Goal: Obtain resource: Obtain resource

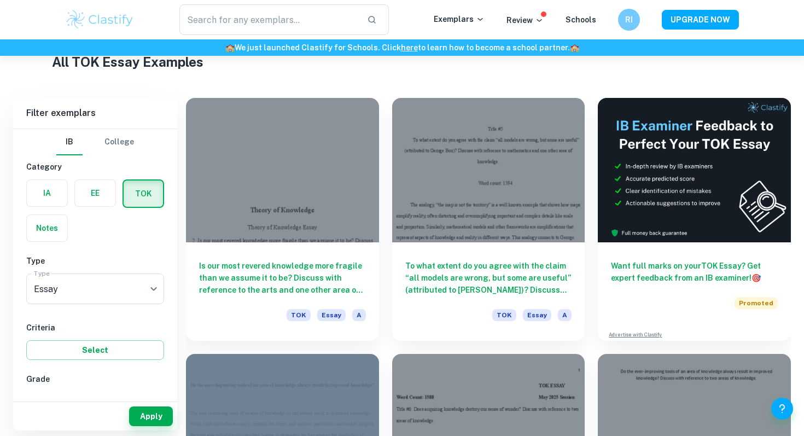
click at [40, 196] on label "button" at bounding box center [47, 193] width 40 height 26
click at [0, 0] on input "radio" at bounding box center [0, 0] width 0 height 0
click at [71, 293] on div "Type a subject Type a subject" at bounding box center [95, 288] width 138 height 31
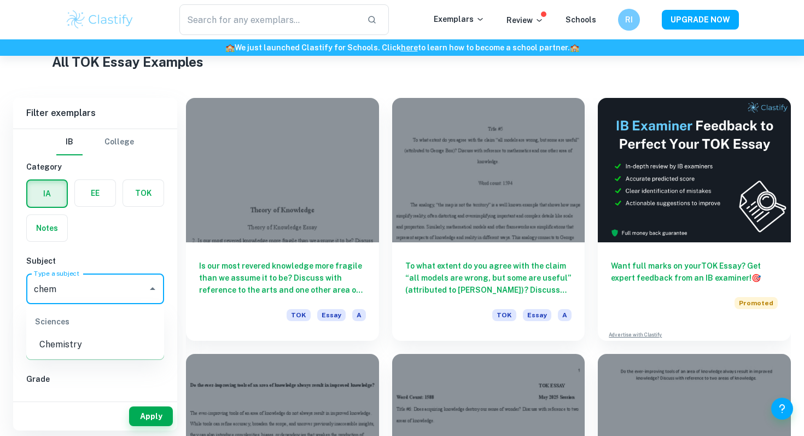
click at [67, 337] on li "Chemistry" at bounding box center [95, 345] width 138 height 20
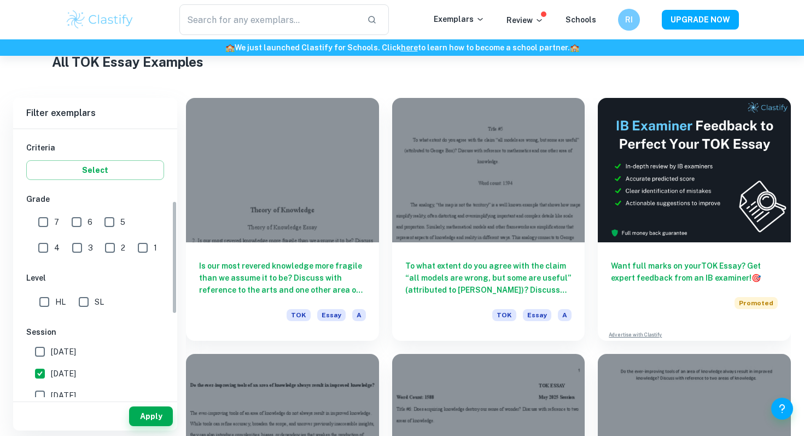
scroll to position [180, 0]
type input "Chemistry"
click at [51, 220] on input "7" at bounding box center [43, 222] width 22 height 22
checkbox input "true"
click at [42, 305] on input "HL" at bounding box center [44, 301] width 22 height 22
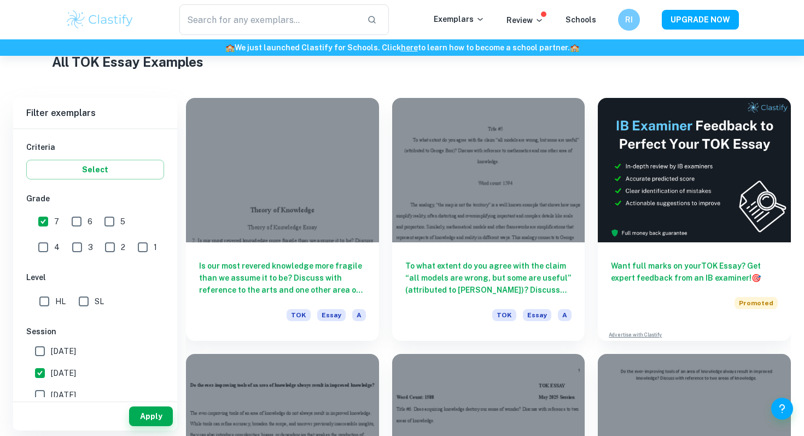
checkbox input "true"
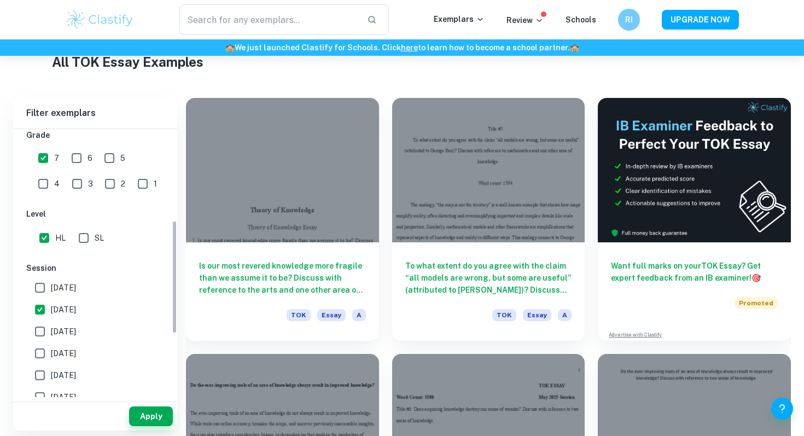
scroll to position [264, 0]
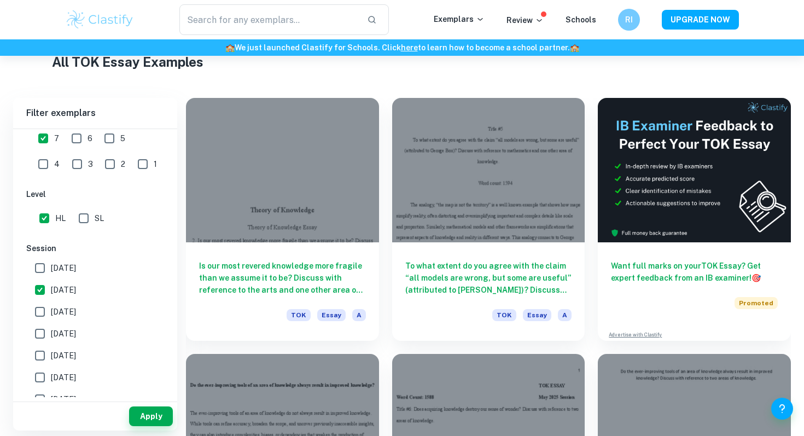
click at [43, 312] on input "[DATE]" at bounding box center [40, 312] width 22 height 22
checkbox input "true"
click at [43, 331] on input "[DATE]" at bounding box center [40, 334] width 22 height 22
checkbox input "true"
click at [42, 348] on input "[DATE]" at bounding box center [40, 356] width 22 height 22
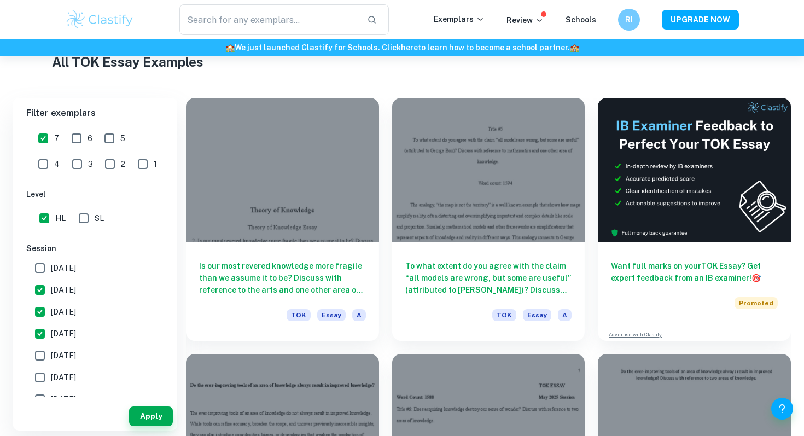
checkbox input "true"
click at [42, 370] on input "[DATE]" at bounding box center [40, 377] width 22 height 22
checkbox input "true"
click at [147, 411] on button "Apply" at bounding box center [151, 416] width 44 height 20
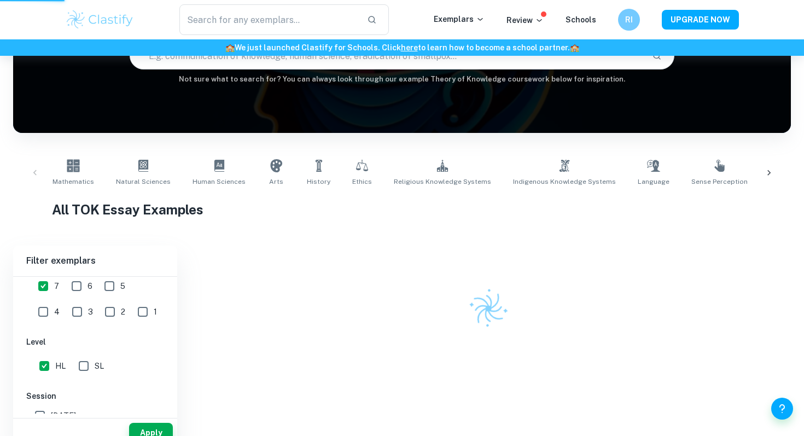
scroll to position [97, 0]
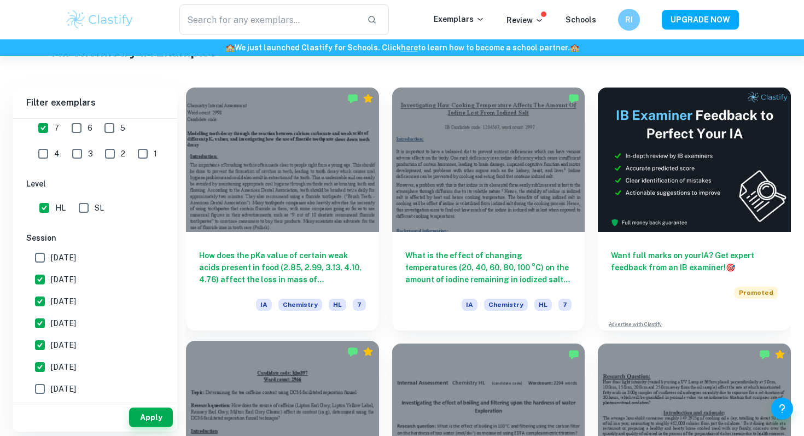
scroll to position [282, 0]
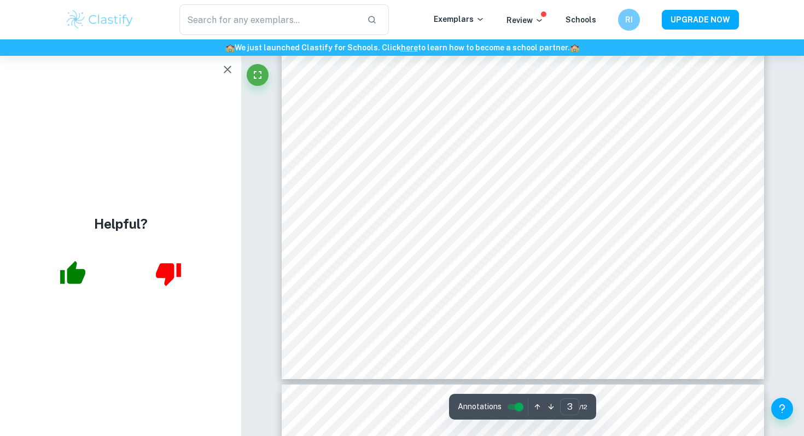
scroll to position [1727, 0]
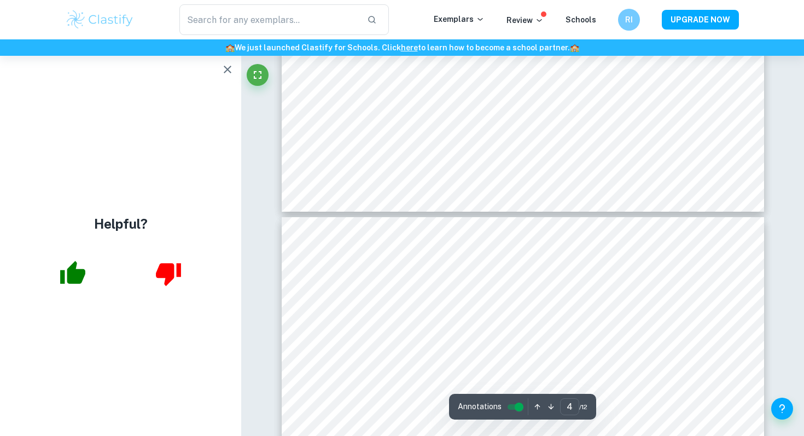
type input "3"
